Goal: Find specific page/section: Find specific page/section

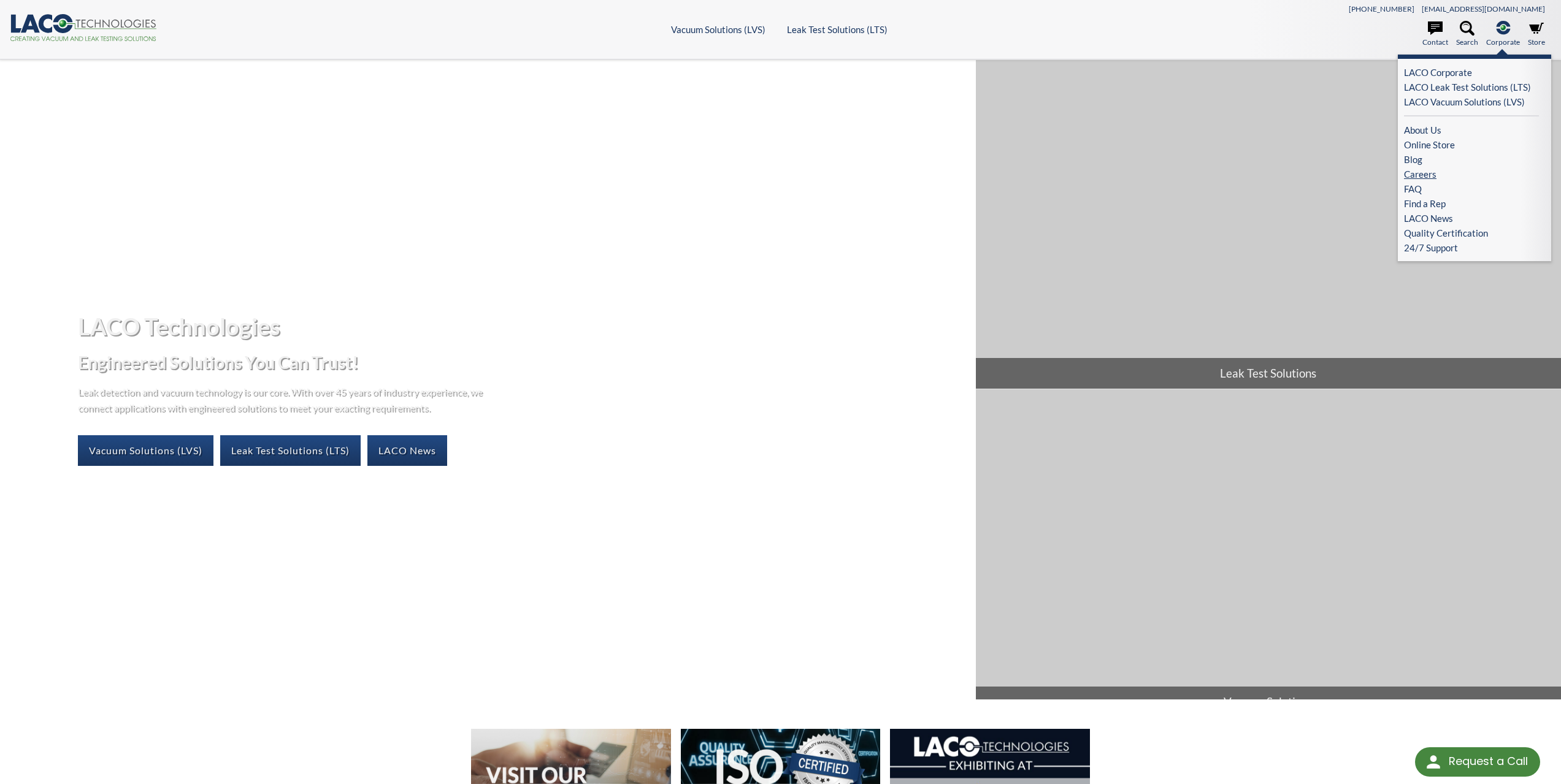
click at [1416, 174] on link "Careers" at bounding box center [1471, 174] width 135 height 14
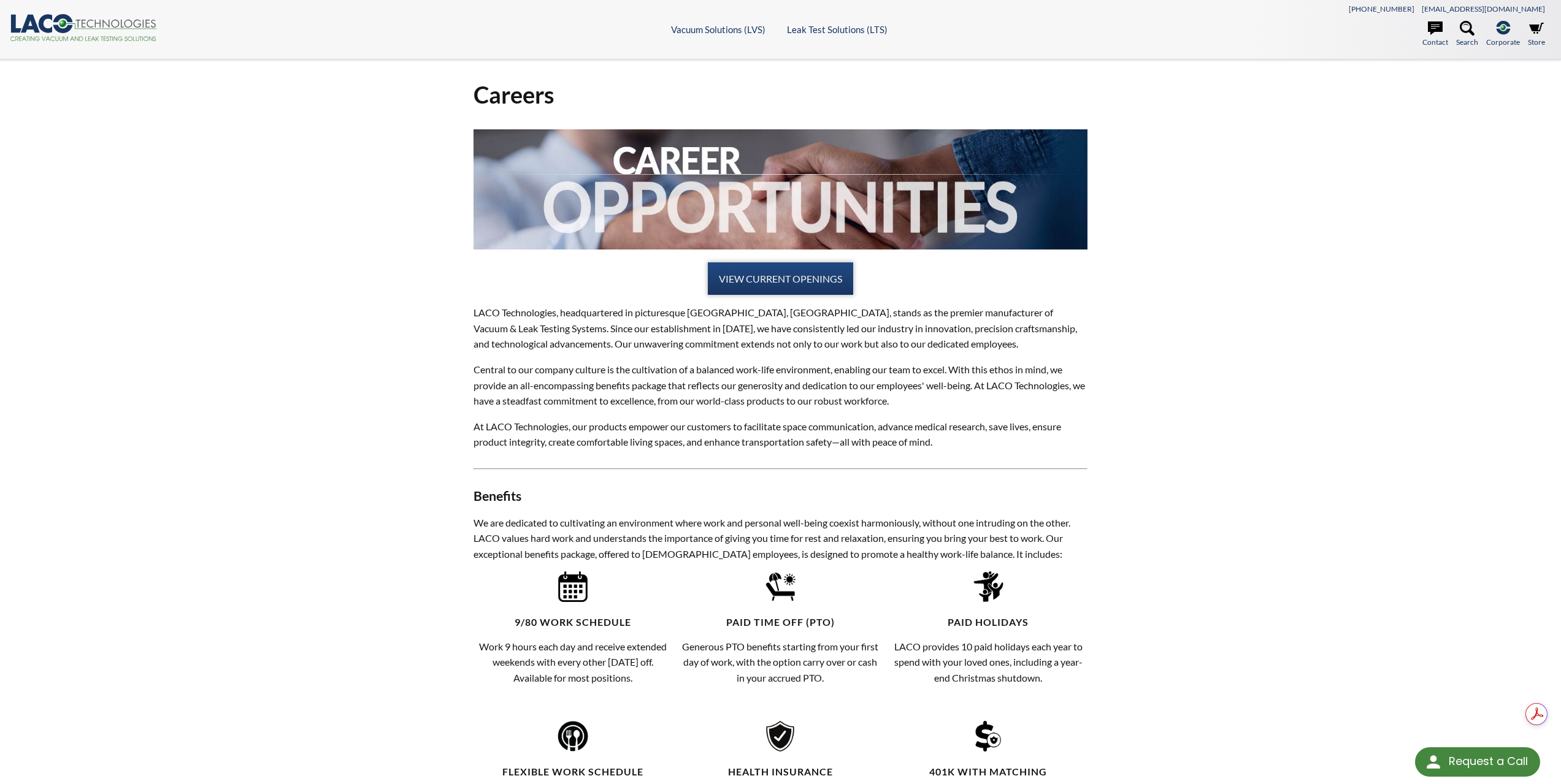
click at [760, 274] on link "VIEW CURRENT OPENINGS" at bounding box center [780, 279] width 146 height 33
